Goal: Leave review/rating

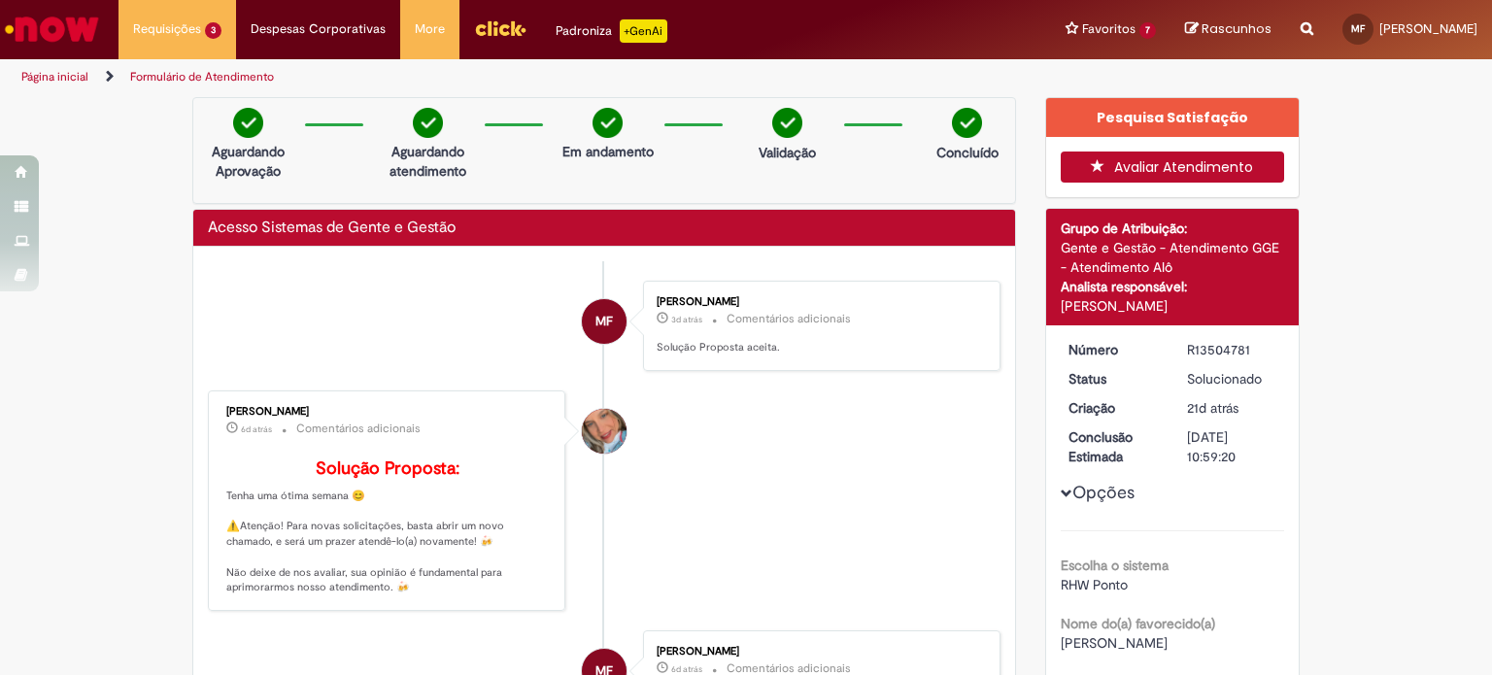
click at [1111, 166] on button "Avaliar Atendimento" at bounding box center [1173, 167] width 224 height 31
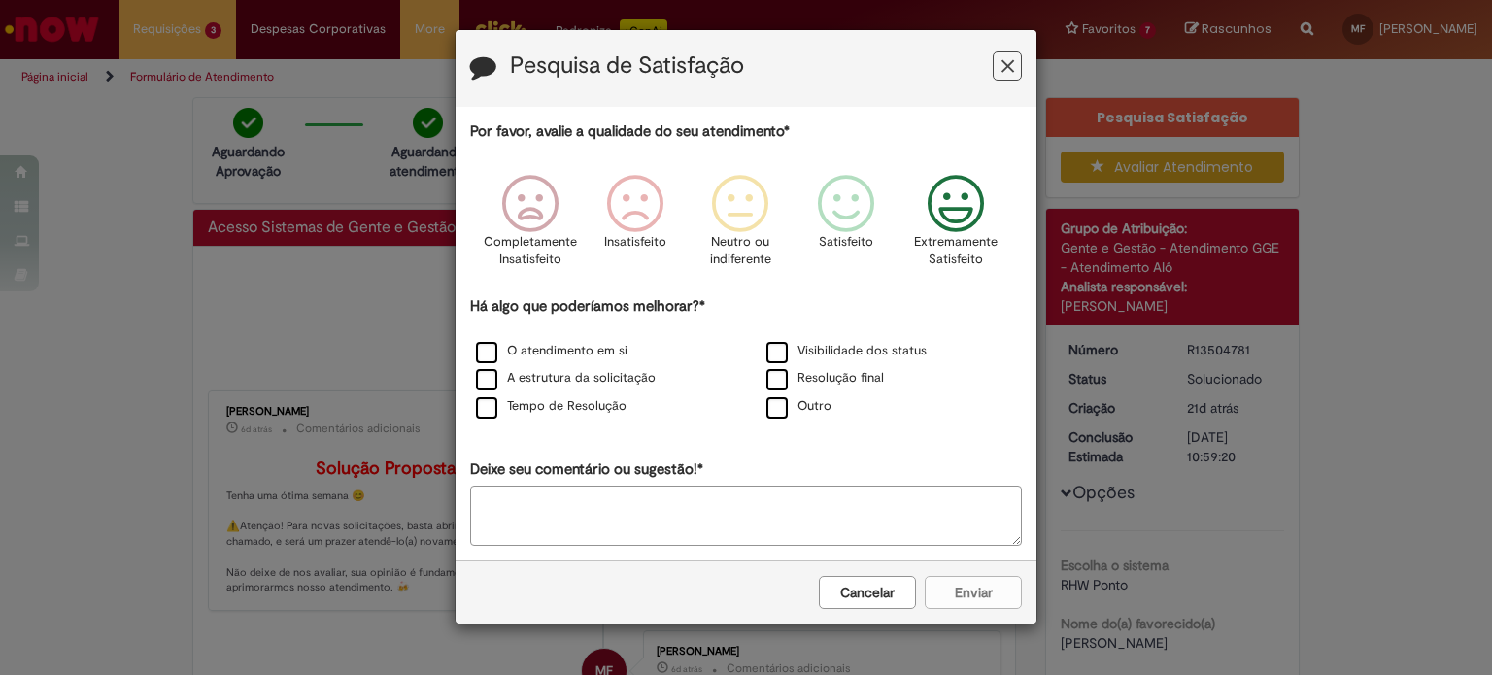
click at [973, 194] on icon "Feedback" at bounding box center [956, 204] width 73 height 58
click at [484, 344] on label "O atendimento em si" at bounding box center [552, 351] width 152 height 18
click at [492, 407] on label "Tempo de Resolução" at bounding box center [551, 406] width 151 height 18
click at [491, 376] on label "A estrutura da solicitação" at bounding box center [566, 378] width 180 height 18
click at [847, 380] on label "Resolução final" at bounding box center [826, 378] width 118 height 18
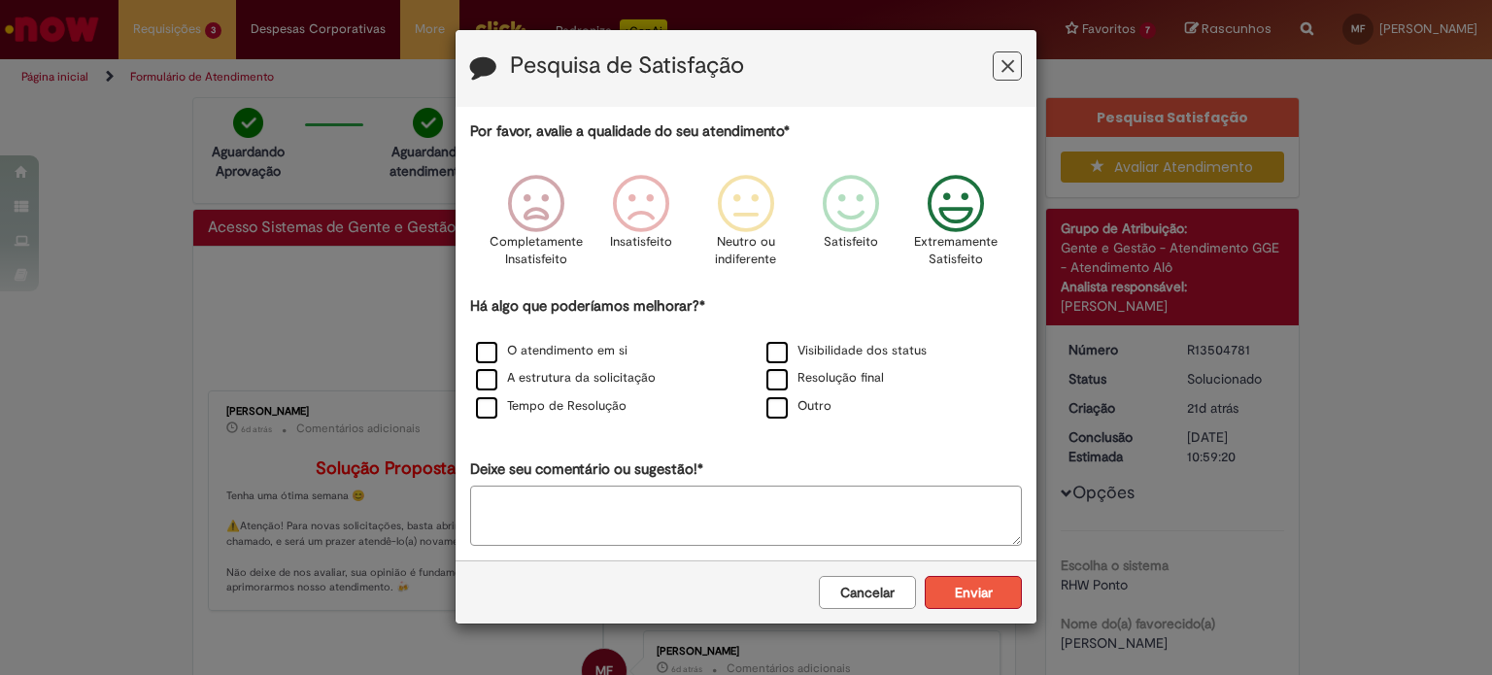
click at [969, 590] on button "Enviar" at bounding box center [973, 592] width 97 height 33
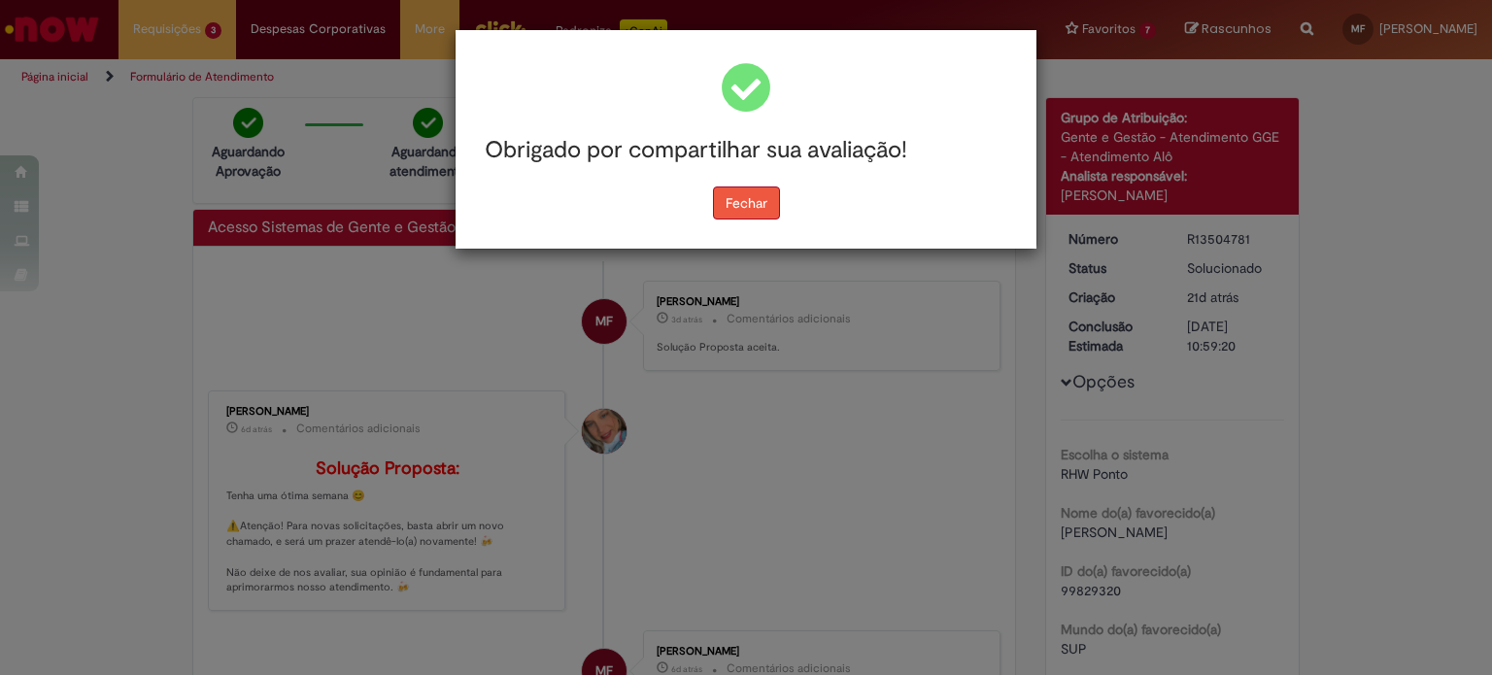
click at [750, 209] on button "Fechar" at bounding box center [746, 203] width 67 height 33
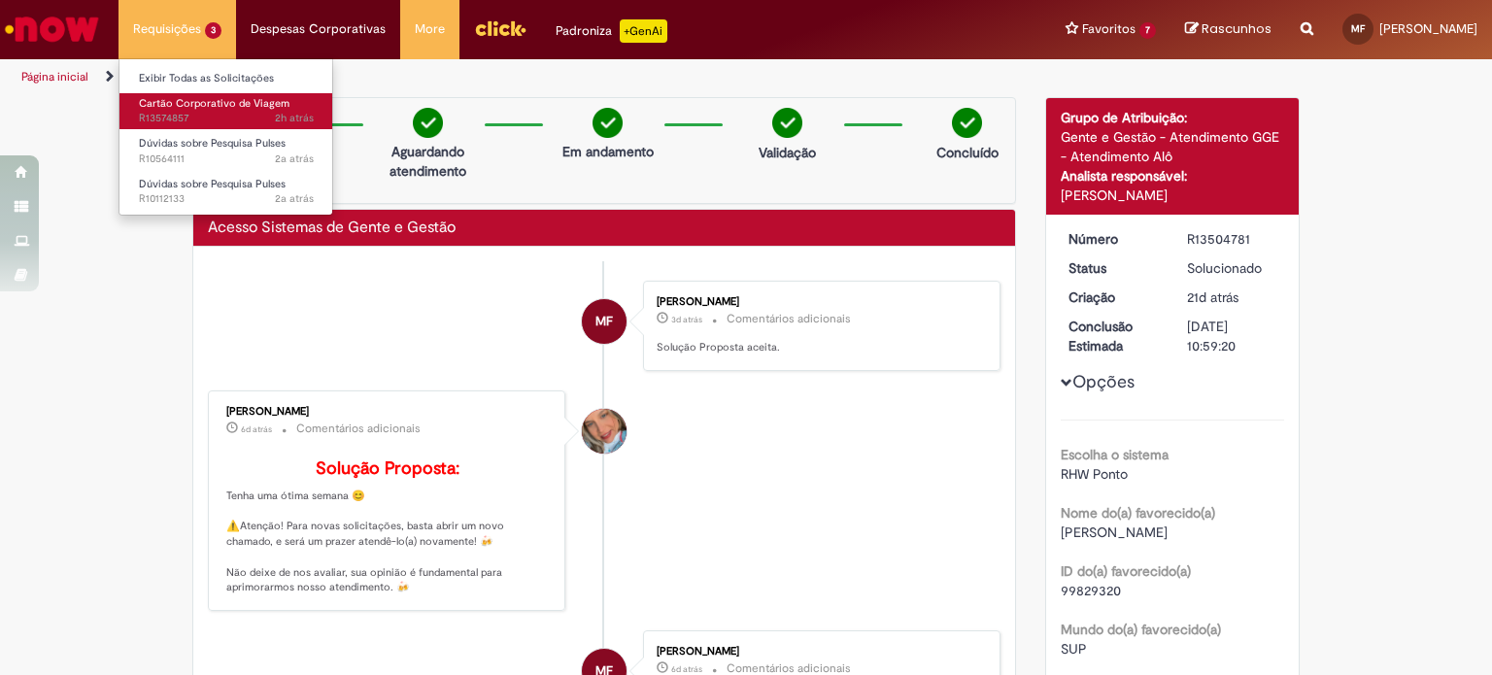
click at [161, 113] on span "2h atrás 2 horas atrás R13574857" at bounding box center [226, 119] width 175 height 16
